Goal: Navigation & Orientation: Find specific page/section

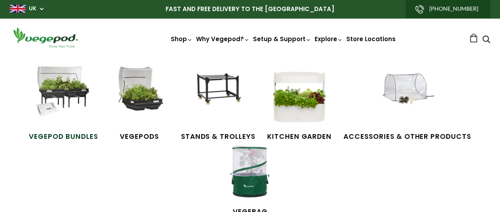
click at [54, 93] on img at bounding box center [63, 95] width 59 height 59
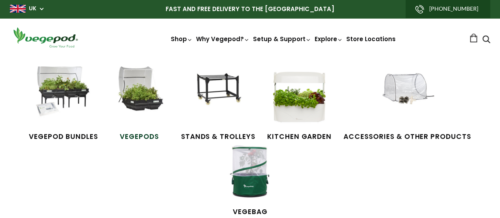
click at [149, 94] on img at bounding box center [139, 95] width 59 height 59
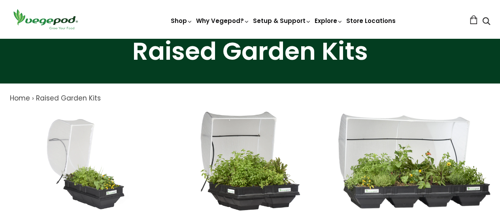
scroll to position [119, 0]
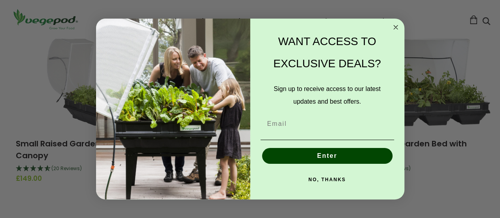
click at [394, 29] on circle "Close dialog" at bounding box center [395, 27] width 9 height 9
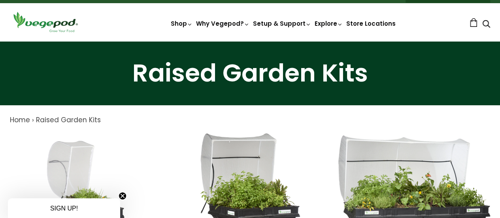
scroll to position [0, 0]
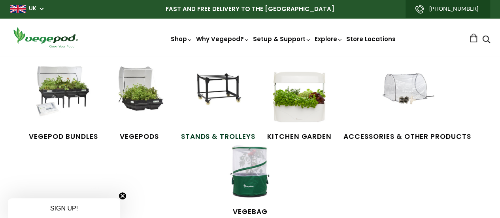
click at [208, 89] on img at bounding box center [218, 95] width 59 height 59
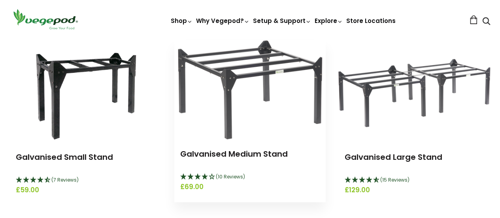
scroll to position [158, 0]
